Goal: Task Accomplishment & Management: Manage account settings

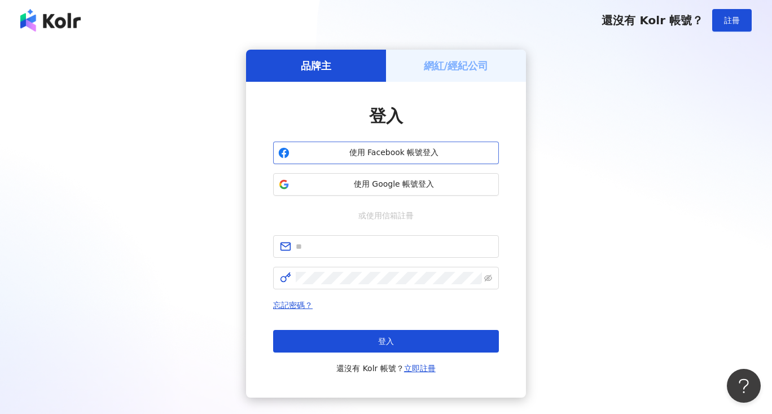
click at [391, 146] on button "使用 Facebook 帳號登入" at bounding box center [386, 153] width 226 height 23
click at [458, 71] on h5 "網紅/經紀公司" at bounding box center [456, 66] width 65 height 14
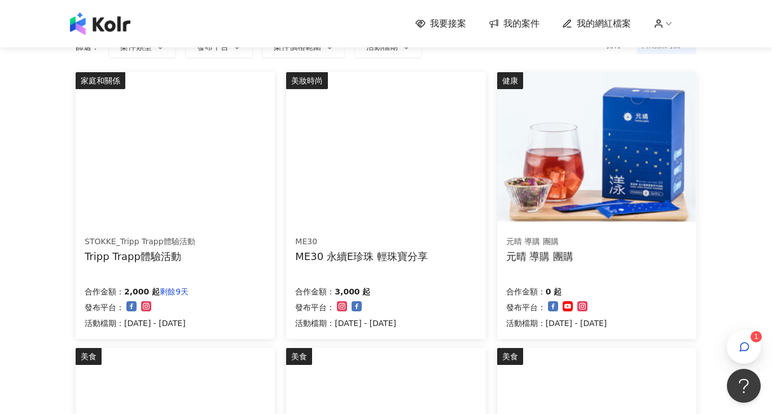
scroll to position [97, 0]
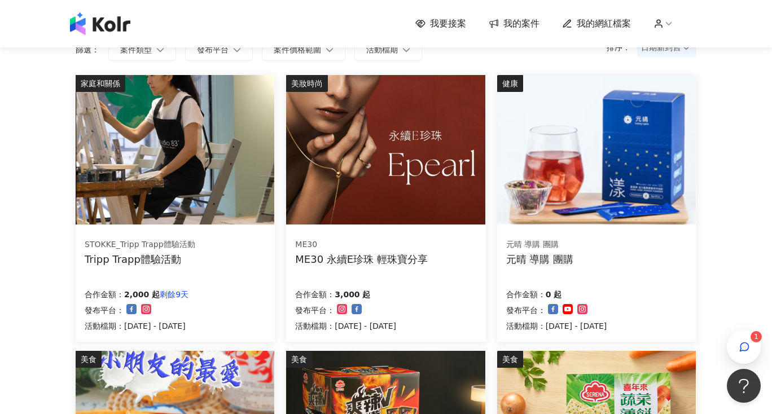
click at [218, 202] on img at bounding box center [175, 150] width 199 height 150
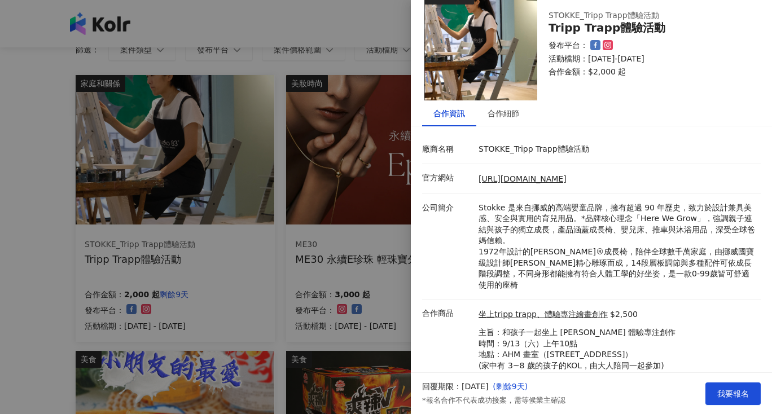
scroll to position [34, 0]
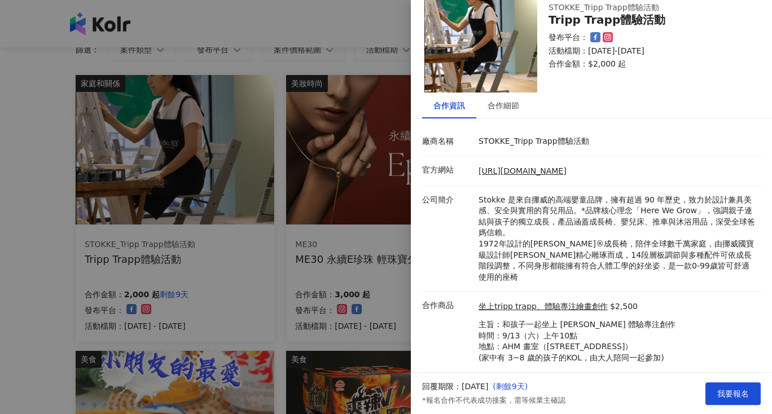
click at [65, 282] on div at bounding box center [386, 207] width 772 height 414
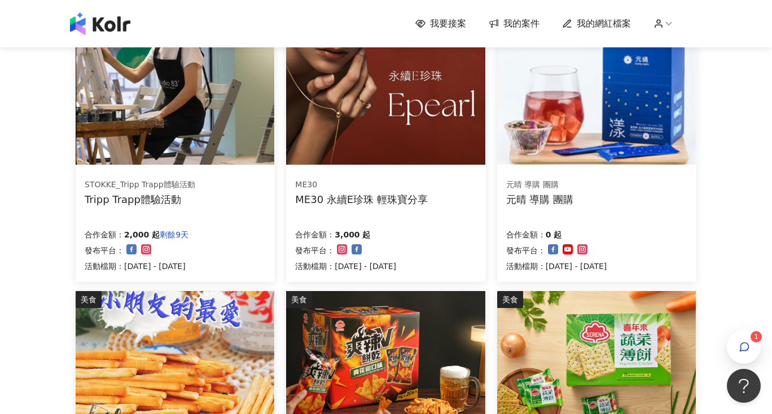
scroll to position [98, 0]
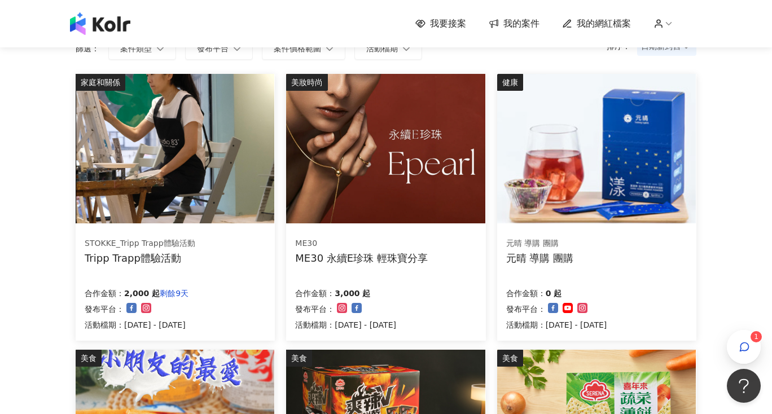
click at [456, 156] on img at bounding box center [385, 149] width 199 height 150
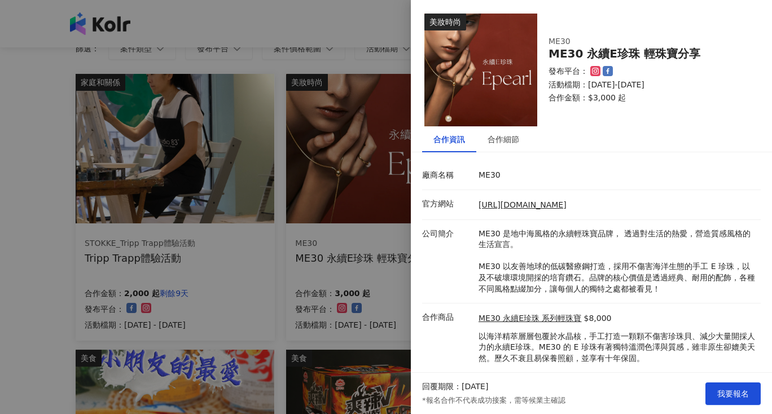
scroll to position [28, 0]
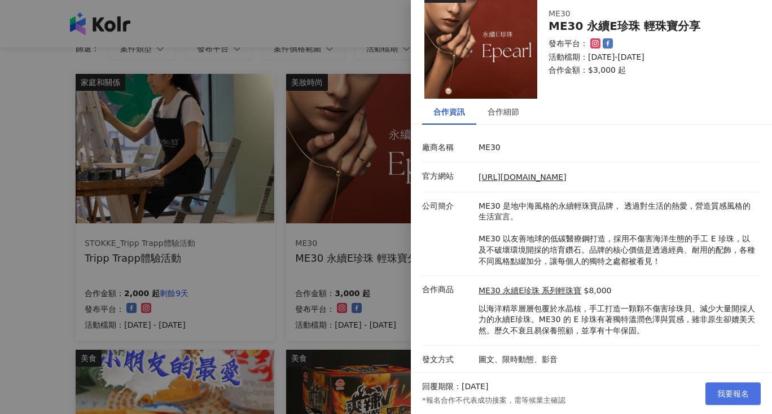
click at [726, 389] on span "我要報名" at bounding box center [733, 393] width 32 height 9
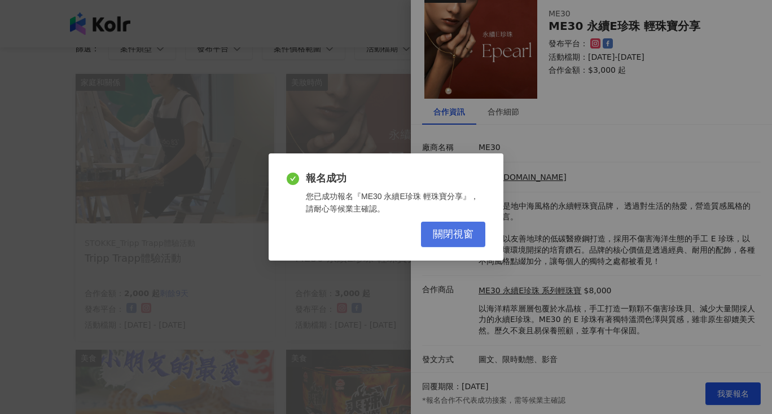
click at [432, 234] on button "關閉視窗" at bounding box center [453, 234] width 64 height 25
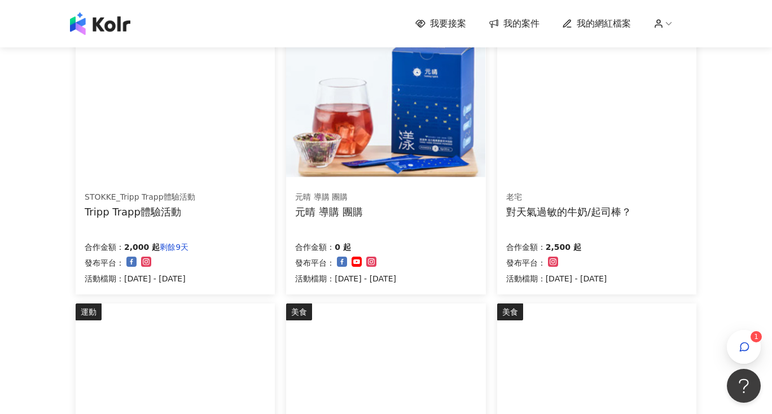
scroll to position [147, 0]
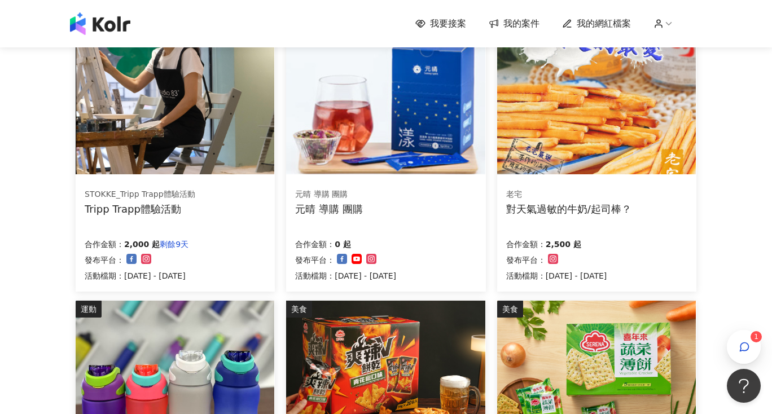
click at [601, 91] on img at bounding box center [596, 100] width 199 height 150
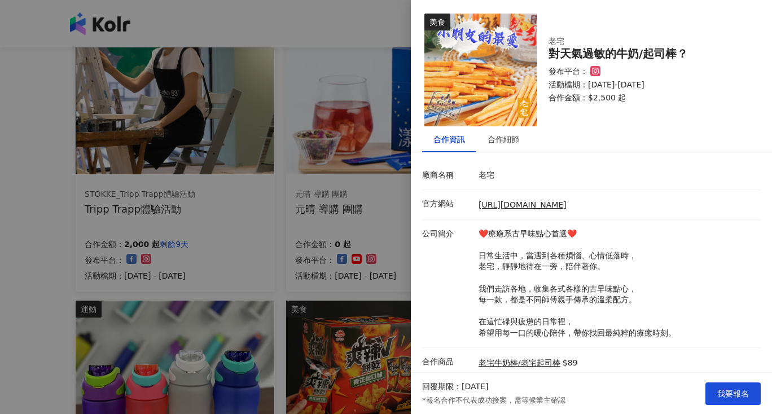
scroll to position [105, 0]
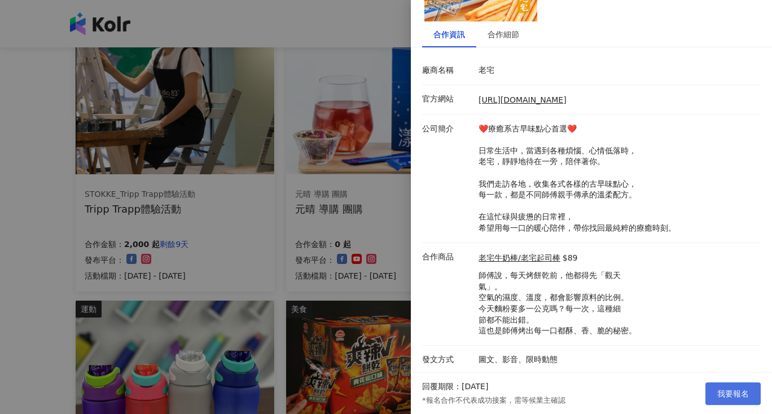
click at [729, 389] on span "我要報名" at bounding box center [733, 393] width 32 height 9
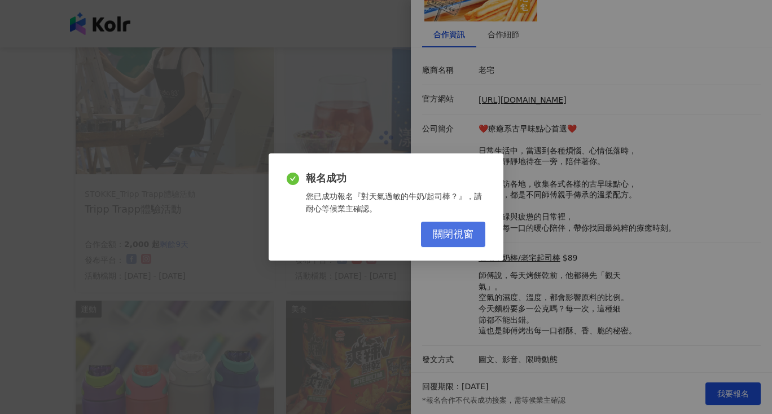
click at [457, 242] on button "關閉視窗" at bounding box center [453, 234] width 64 height 25
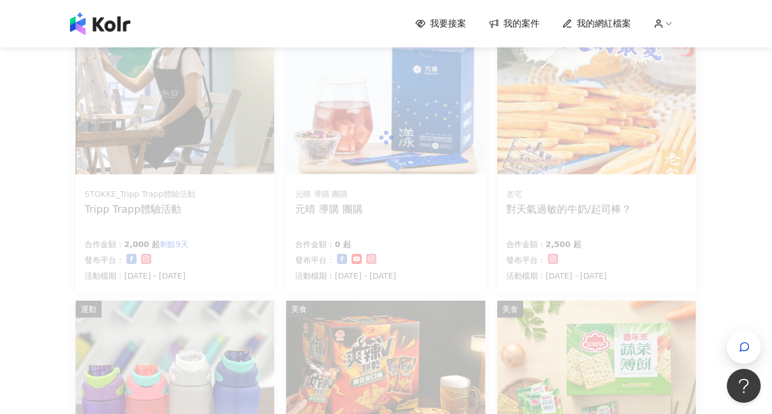
click at [58, 267] on body "我要接案 我的案件 我的網紅檔案 我要接案 搜尋 排序： 日期新到舊 篩選： 案件類型 發布平台 案件價格範圍 活動檔期 清除 套用 家庭和關係 STOKKE…" at bounding box center [386, 60] width 772 height 414
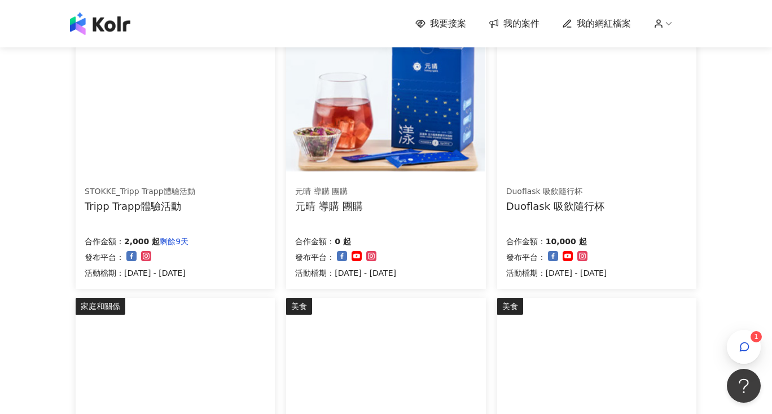
scroll to position [144, 0]
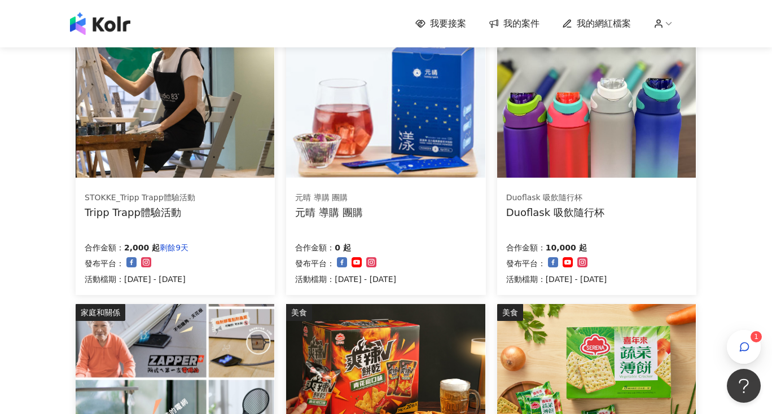
click at [619, 125] on img at bounding box center [596, 103] width 199 height 150
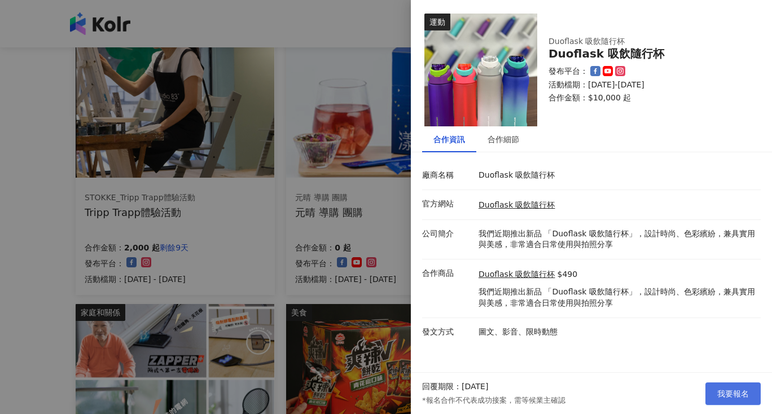
click at [735, 394] on span "我要報名" at bounding box center [733, 393] width 32 height 9
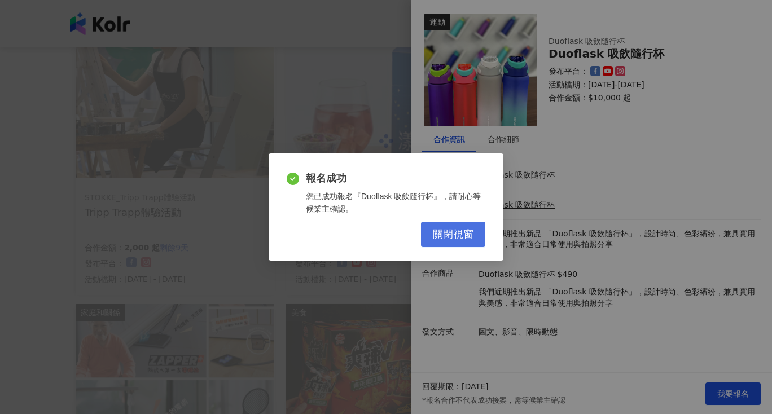
click at [472, 234] on span "關閉視窗" at bounding box center [453, 235] width 41 height 12
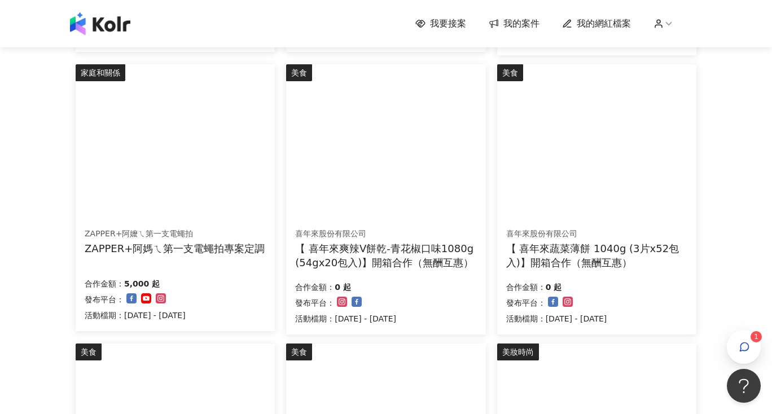
scroll to position [385, 0]
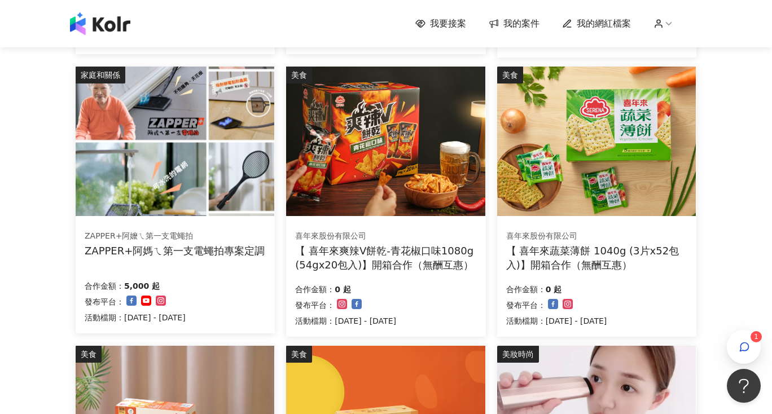
click at [162, 177] on img at bounding box center [175, 142] width 199 height 150
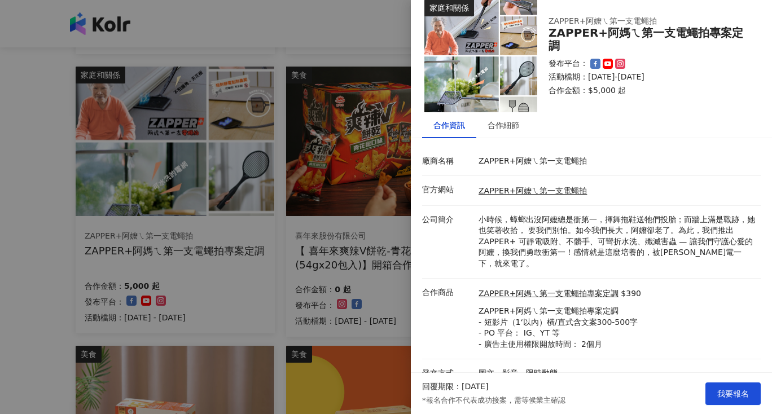
scroll to position [28, 0]
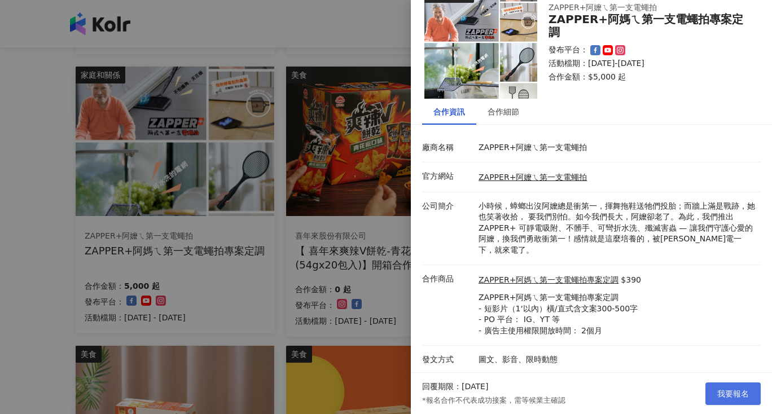
click at [740, 392] on span "我要報名" at bounding box center [733, 393] width 32 height 9
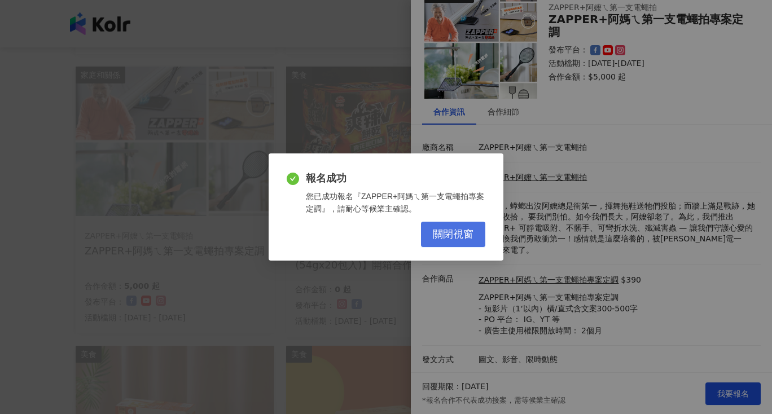
click at [453, 235] on span "關閉視窗" at bounding box center [453, 235] width 41 height 12
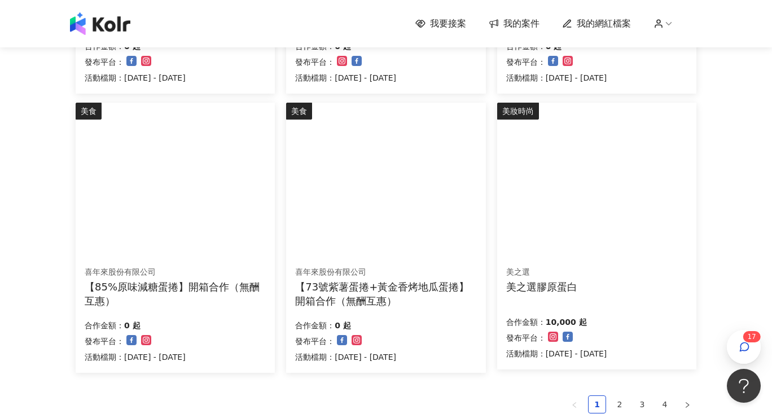
scroll to position [668, 0]
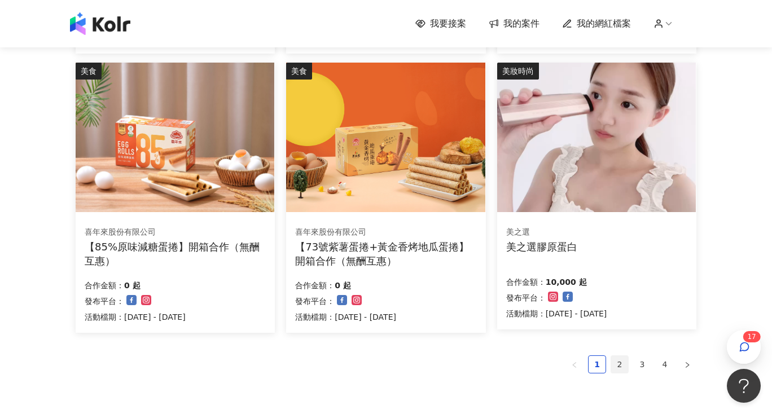
click at [621, 364] on link "2" at bounding box center [619, 364] width 17 height 17
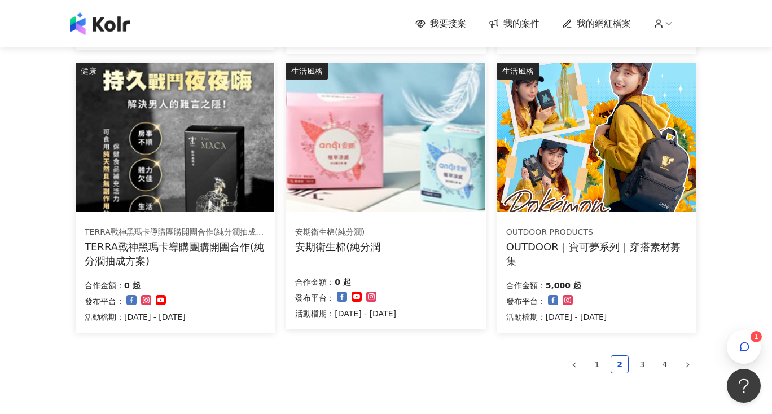
click at [558, 104] on img at bounding box center [596, 138] width 199 height 150
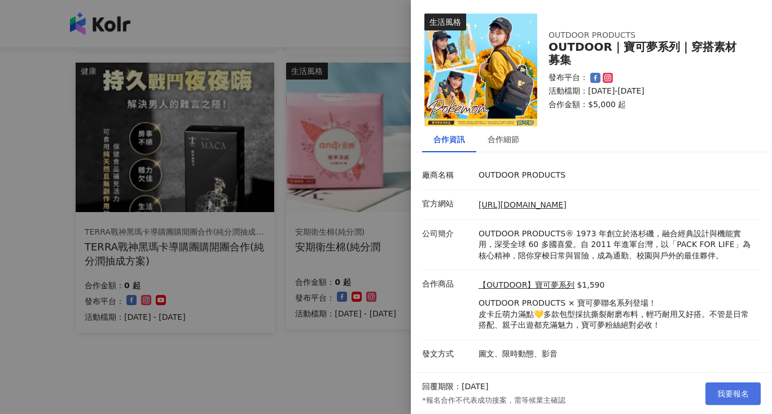
click at [744, 393] on span "我要報名" at bounding box center [733, 393] width 32 height 9
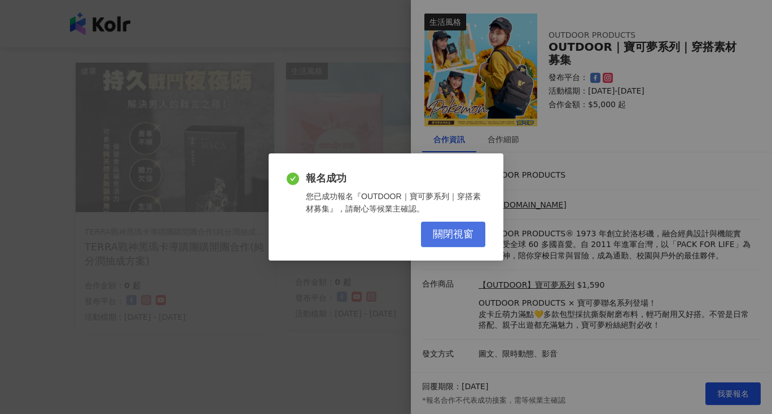
click at [471, 237] on span "關閉視窗" at bounding box center [453, 235] width 41 height 12
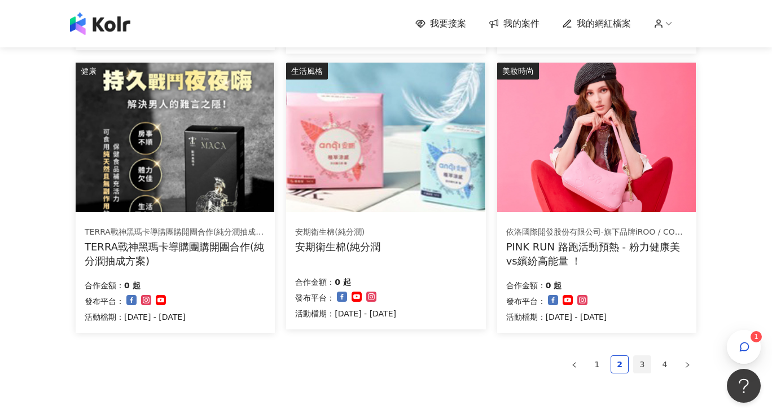
click at [643, 363] on link "3" at bounding box center [642, 364] width 17 height 17
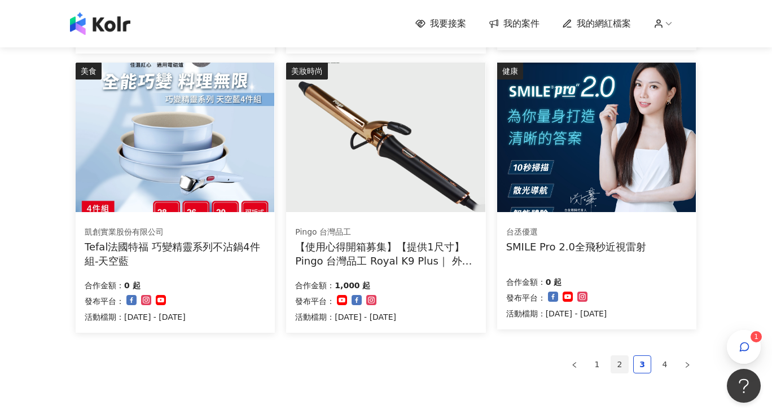
click at [619, 363] on link "2" at bounding box center [619, 364] width 17 height 17
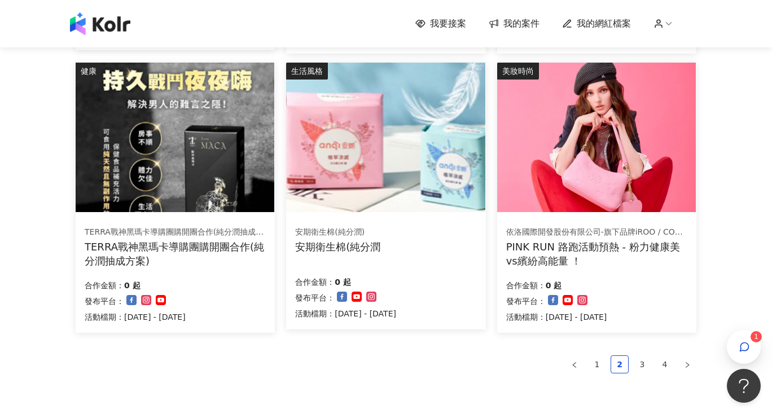
click at [621, 143] on img at bounding box center [596, 138] width 199 height 150
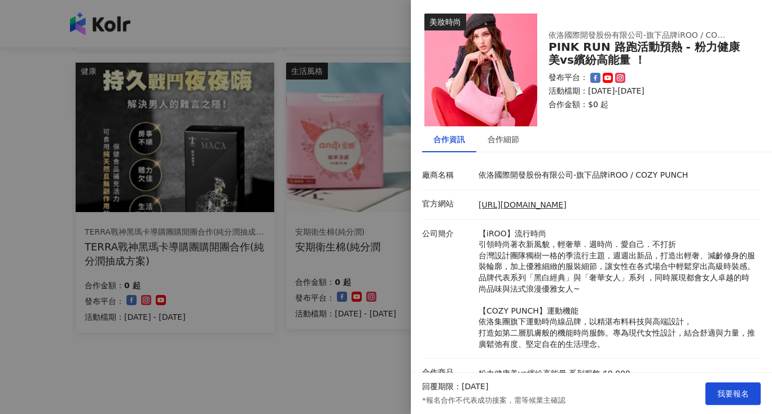
scroll to position [83, 0]
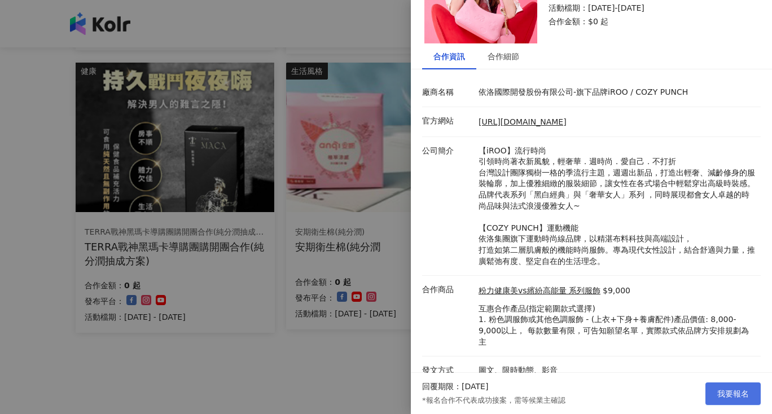
click at [727, 393] on span "我要報名" at bounding box center [733, 393] width 32 height 9
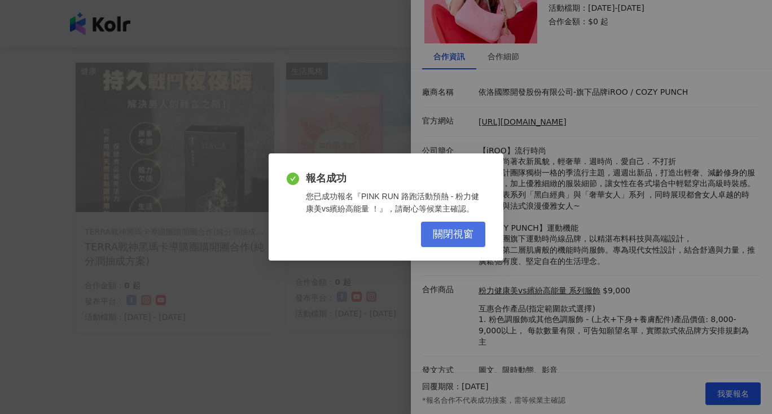
click at [455, 235] on span "關閉視窗" at bounding box center [453, 235] width 41 height 12
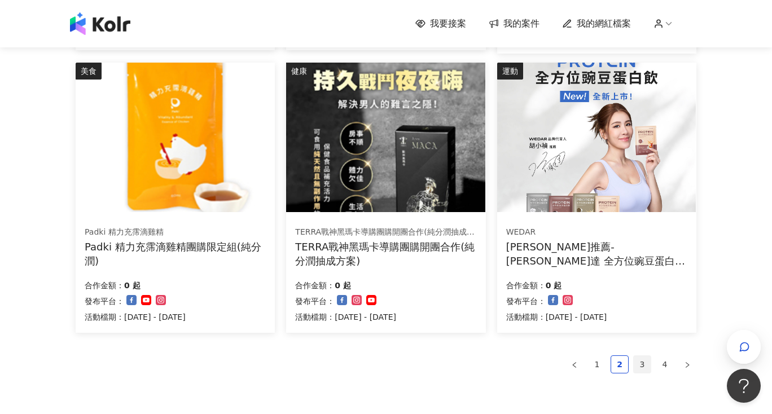
click at [643, 357] on link "3" at bounding box center [642, 364] width 17 height 17
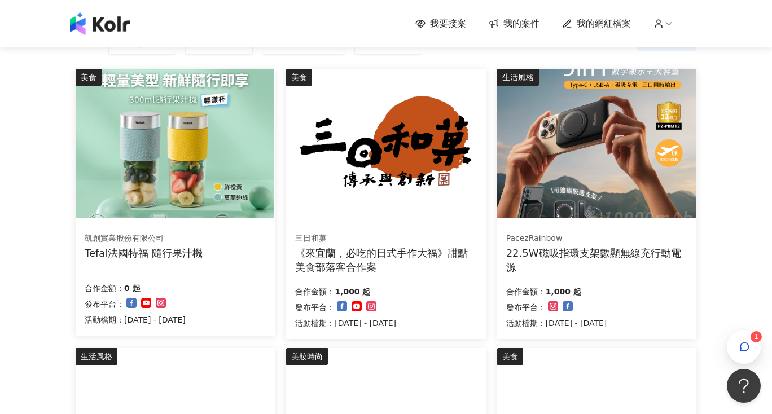
scroll to position [104, 0]
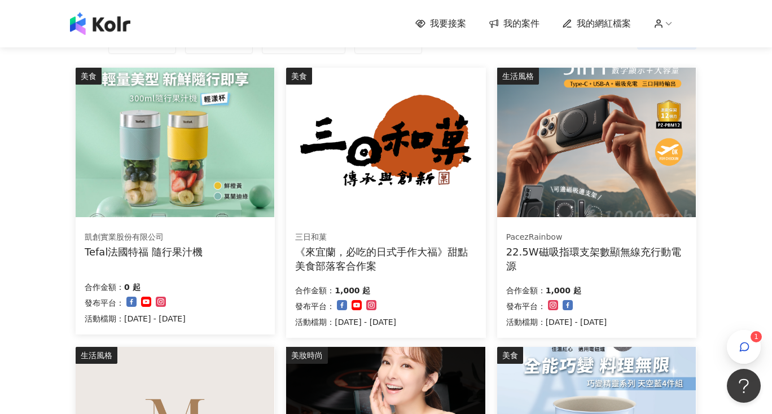
click at [609, 153] on img at bounding box center [596, 143] width 199 height 150
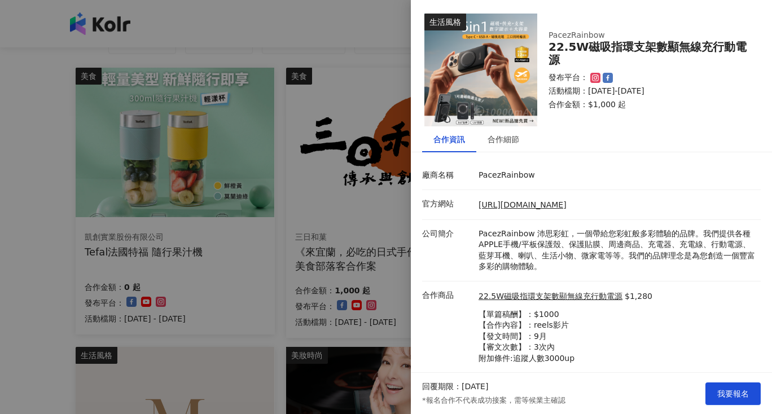
click at [234, 323] on div at bounding box center [386, 207] width 772 height 414
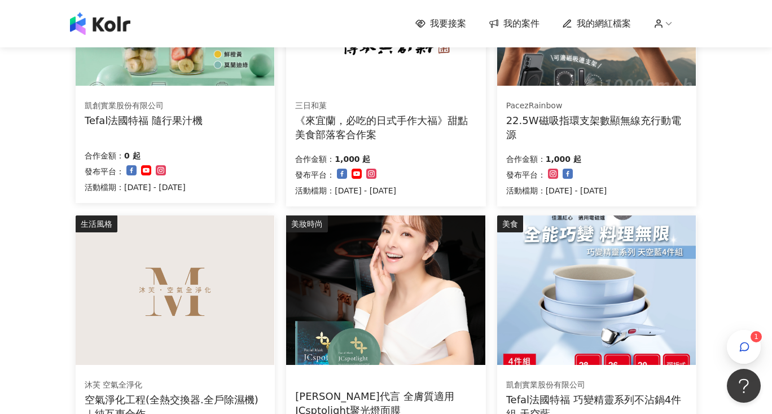
scroll to position [348, 0]
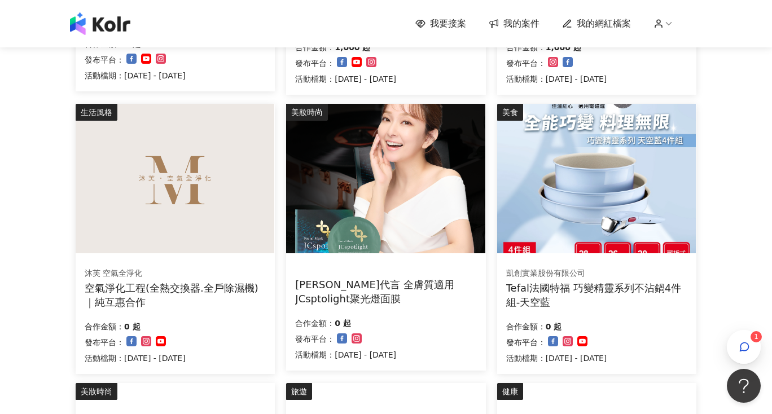
click at [234, 323] on div "合作金額： 0 起 發布平台： 活動檔期：[DATE] - [DATE]" at bounding box center [175, 341] width 181 height 47
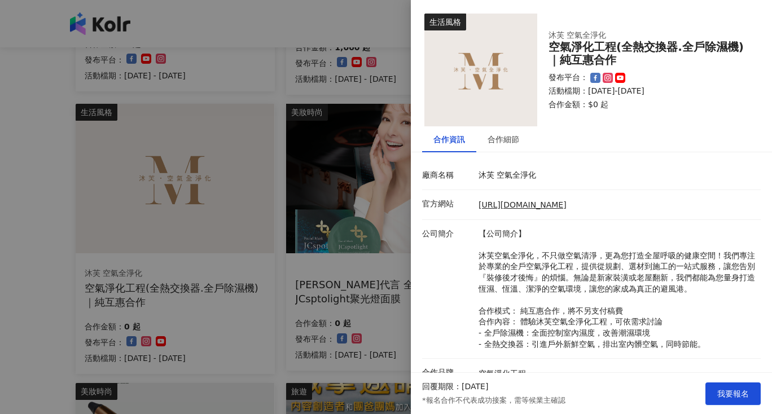
click at [228, 277] on div at bounding box center [386, 207] width 772 height 414
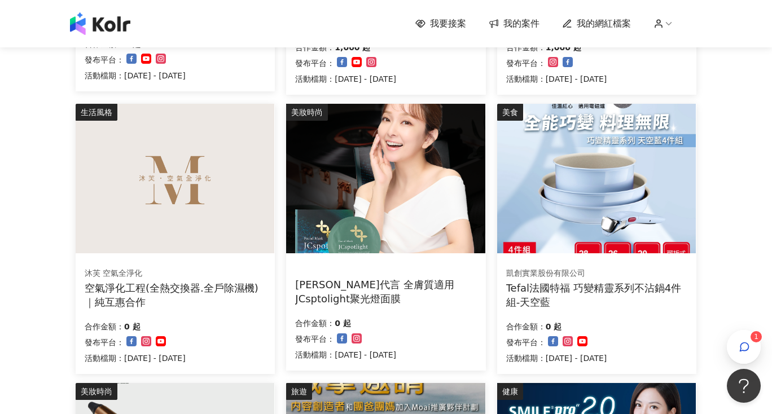
scroll to position [706, 0]
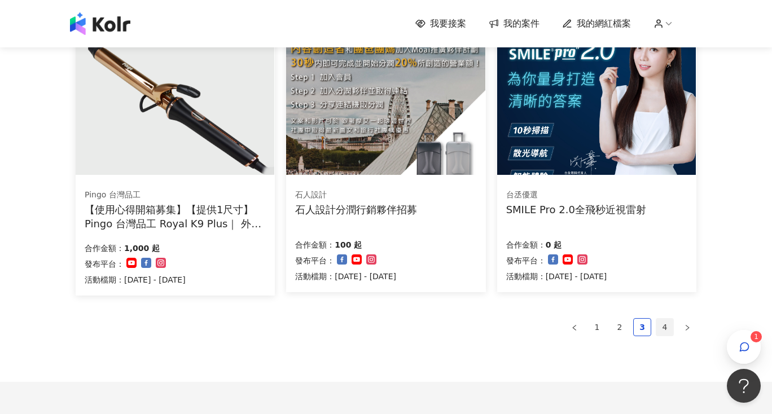
click at [663, 323] on link "4" at bounding box center [664, 327] width 17 height 17
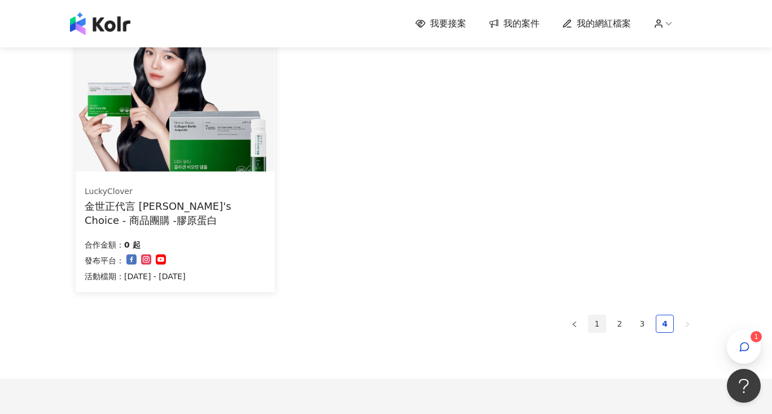
click at [592, 326] on link "1" at bounding box center [597, 324] width 17 height 17
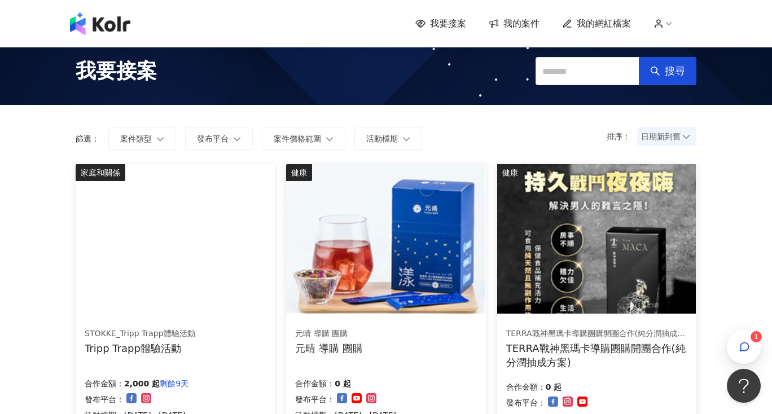
scroll to position [9, 0]
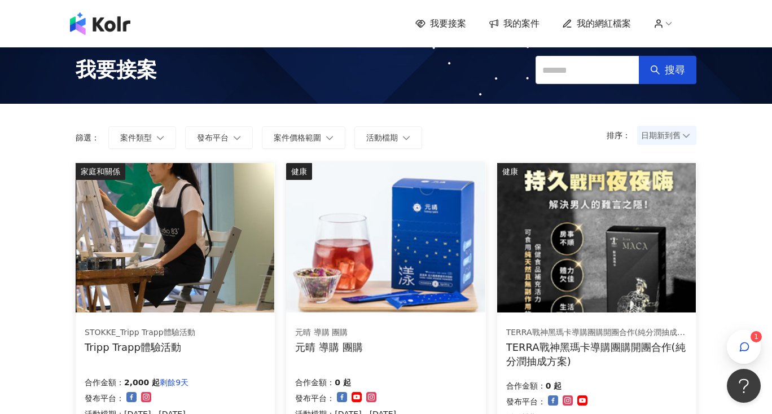
click at [528, 22] on span "我的案件" at bounding box center [521, 23] width 36 height 12
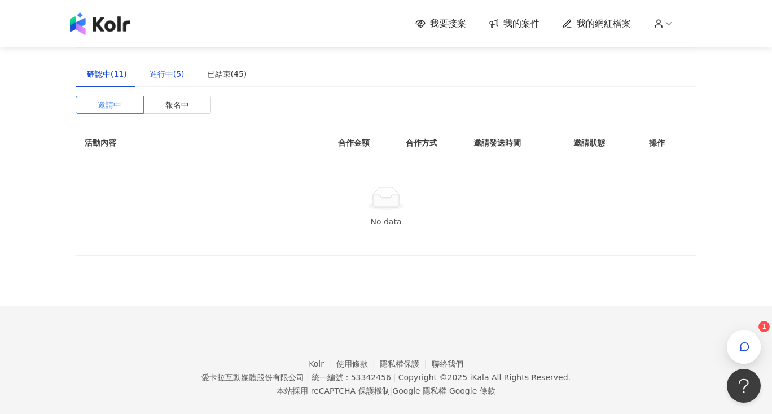
click at [167, 69] on div "進行中(5)" at bounding box center [167, 74] width 35 height 12
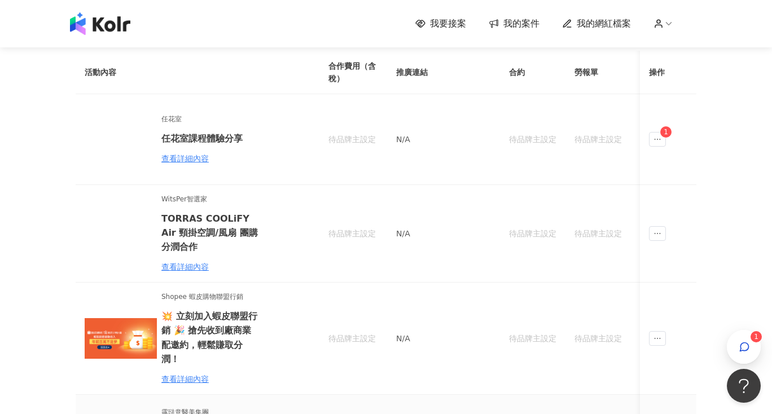
scroll to position [44, 0]
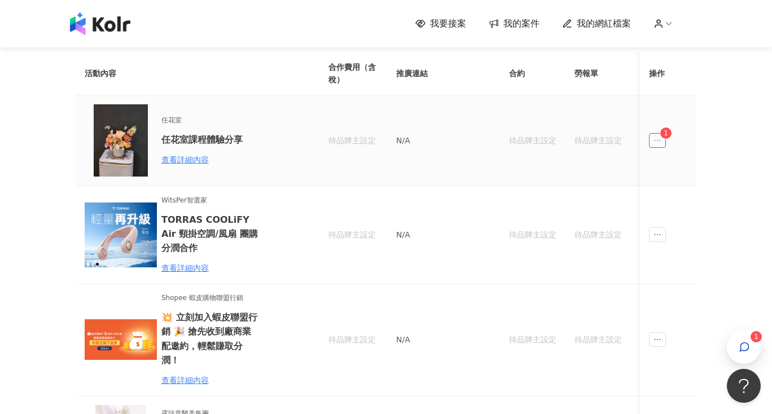
click at [652, 146] on span "ellipsis" at bounding box center [657, 140] width 17 height 15
click at [665, 186] on div "傳訊 1" at bounding box center [679, 191] width 43 height 12
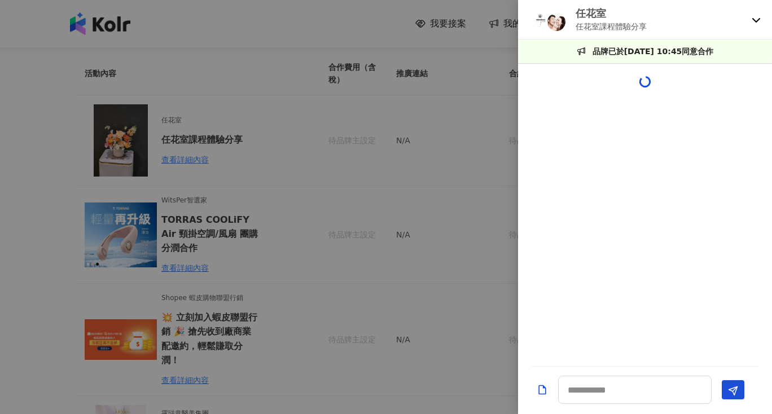
scroll to position [1136, 0]
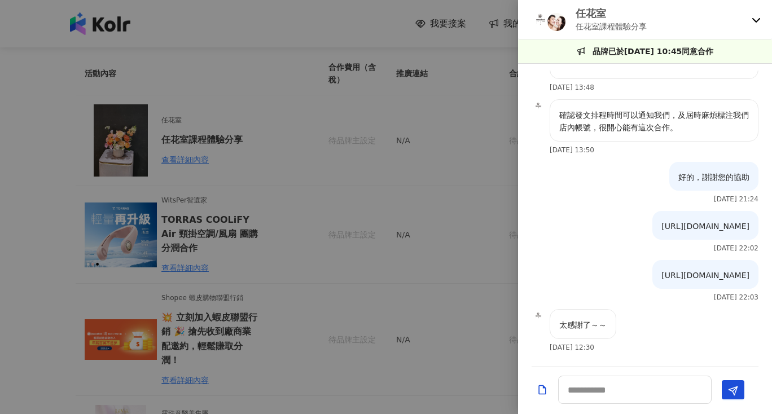
click at [438, 140] on div at bounding box center [386, 207] width 772 height 414
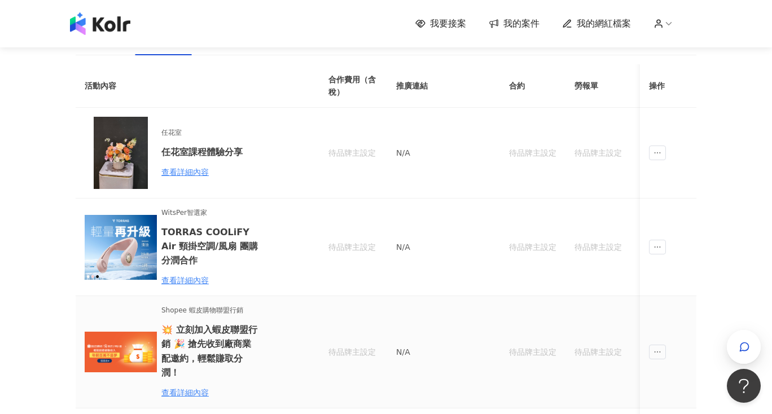
scroll to position [0, 0]
